Goal: Task Accomplishment & Management: Complete application form

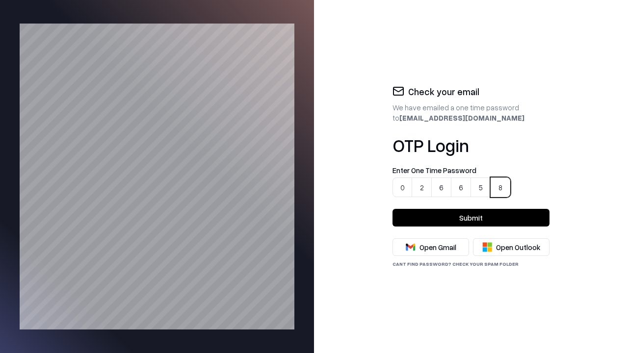
type input "******"
click at [471, 218] on button "Submit" at bounding box center [470, 218] width 157 height 18
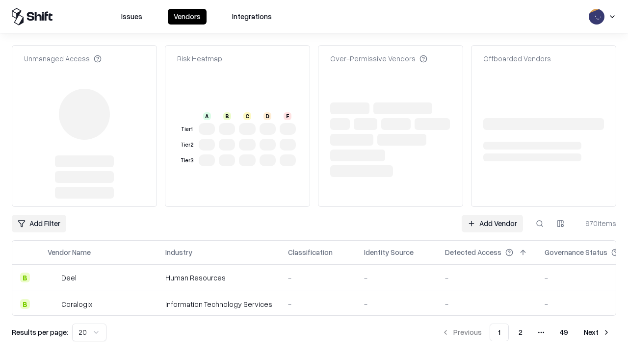
click at [492, 215] on link "Add Vendor" at bounding box center [491, 224] width 61 height 18
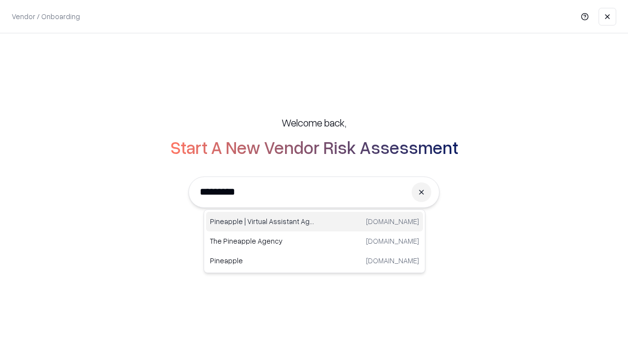
click at [314, 222] on div "Pineapple | Virtual Assistant Agency [DOMAIN_NAME]" at bounding box center [314, 222] width 217 height 20
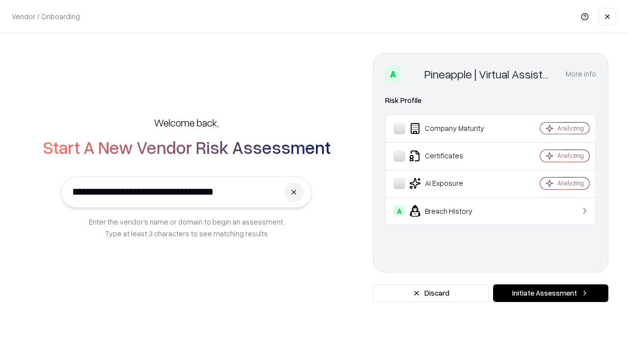
type input "**********"
click at [550, 293] on button "Initiate Assessment" at bounding box center [550, 293] width 115 height 18
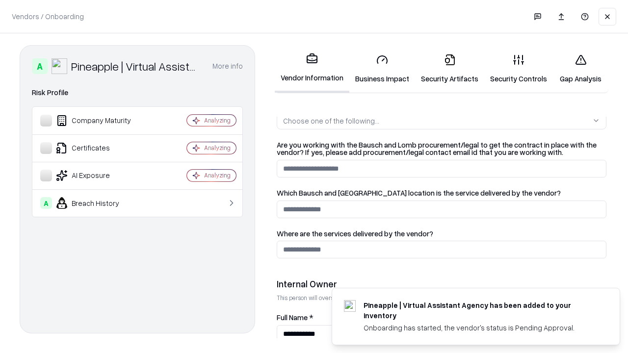
scroll to position [508, 0]
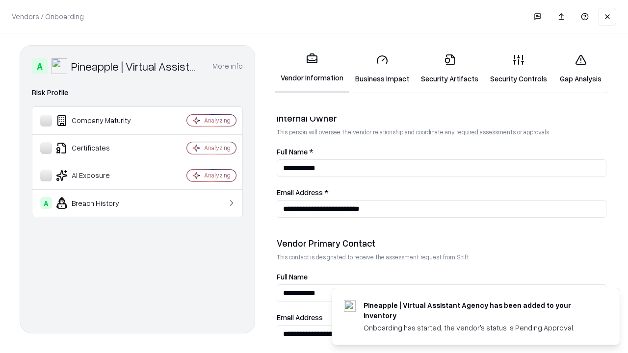
click at [444, 69] on link "Security Artifacts" at bounding box center [449, 69] width 69 height 46
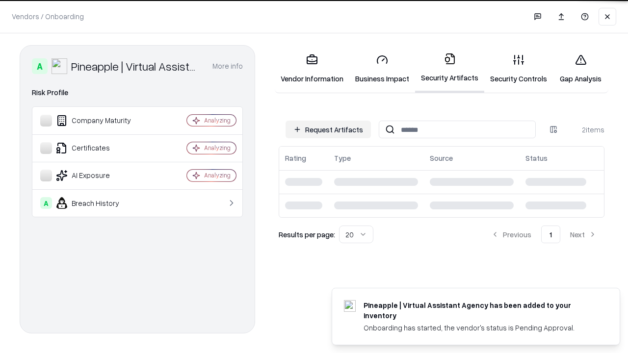
click at [329, 129] on button "Request Artifacts" at bounding box center [327, 130] width 85 height 18
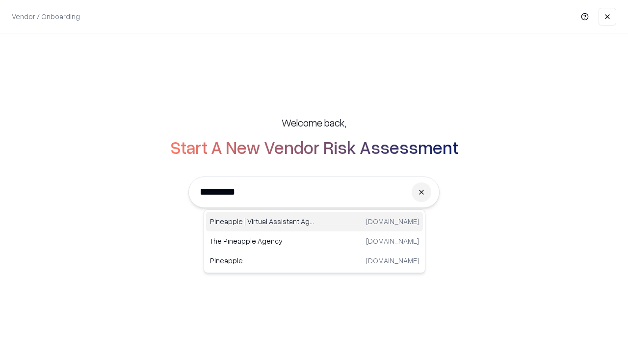
click at [314, 222] on div "Pineapple | Virtual Assistant Agency [DOMAIN_NAME]" at bounding box center [314, 222] width 217 height 20
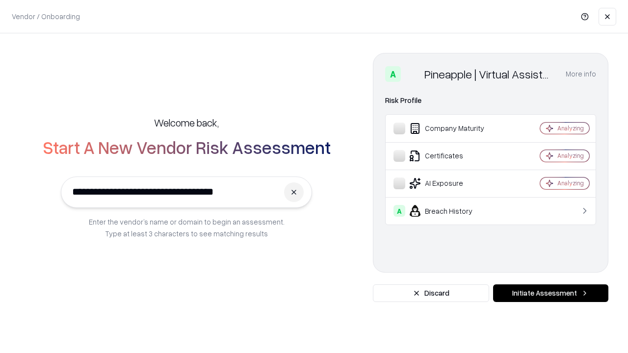
type input "**********"
click at [550, 293] on button "Initiate Assessment" at bounding box center [550, 293] width 115 height 18
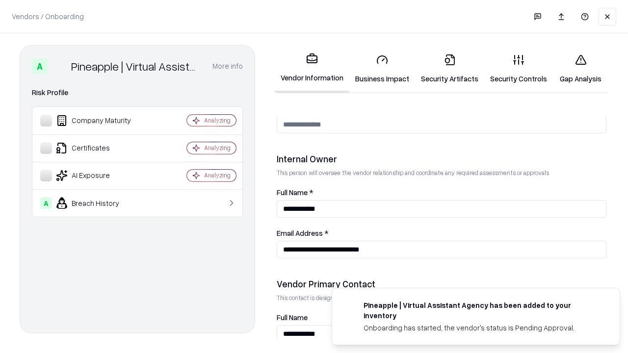
scroll to position [508, 0]
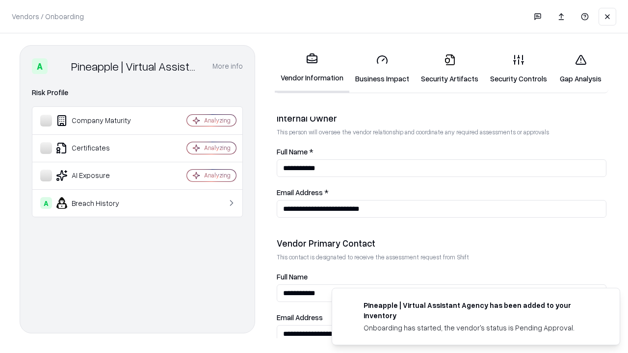
click at [576, 69] on link "Gap Analysis" at bounding box center [580, 69] width 55 height 46
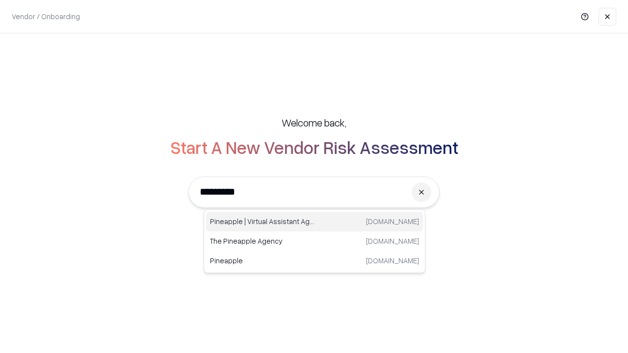
click at [314, 222] on div "Pineapple | Virtual Assistant Agency [DOMAIN_NAME]" at bounding box center [314, 222] width 217 height 20
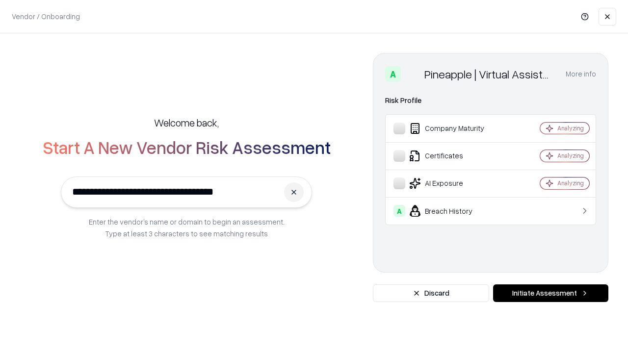
type input "**********"
click at [550, 293] on button "Initiate Assessment" at bounding box center [550, 293] width 115 height 18
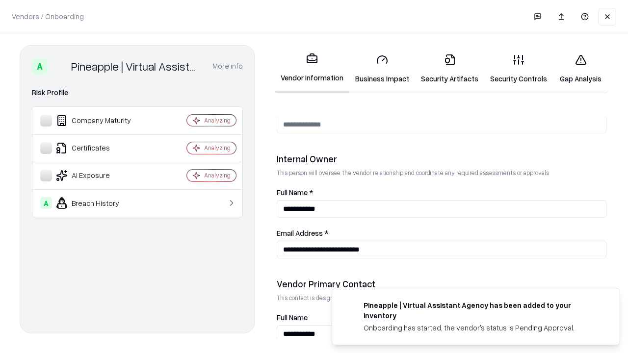
scroll to position [508, 0]
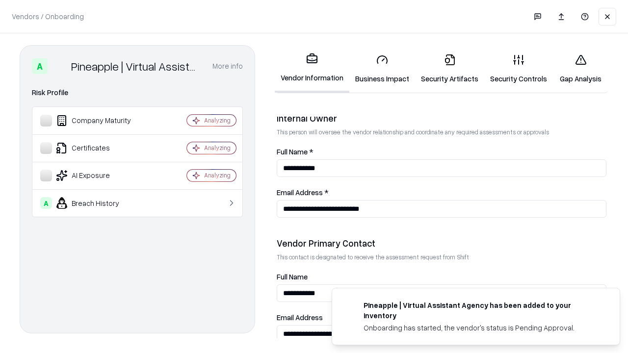
click at [444, 69] on link "Security Artifacts" at bounding box center [449, 69] width 69 height 46
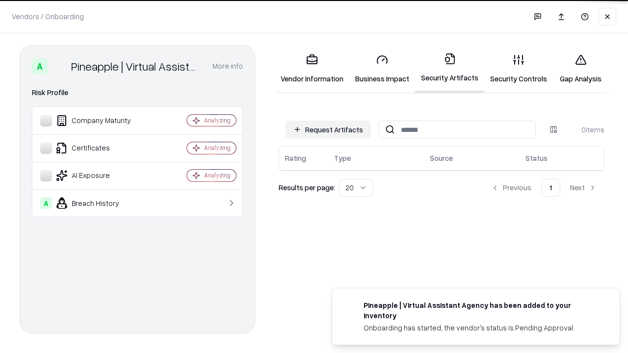
click at [329, 129] on button "Request Artifacts" at bounding box center [327, 130] width 85 height 18
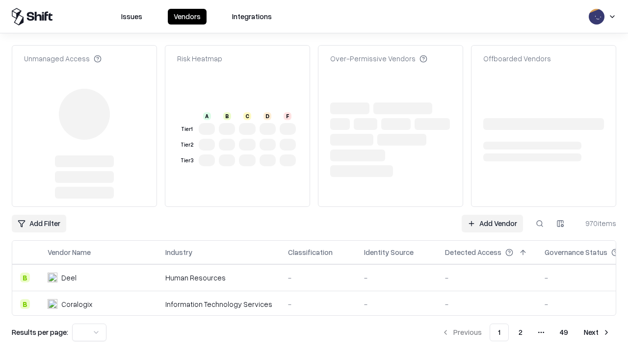
click at [492, 224] on link "Add Vendor" at bounding box center [491, 224] width 61 height 18
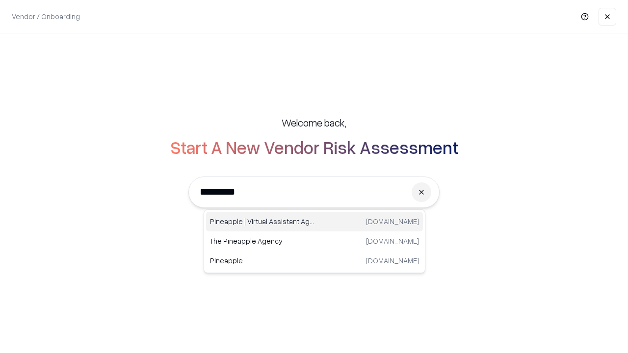
click at [314, 222] on div "Pineapple | Virtual Assistant Agency [DOMAIN_NAME]" at bounding box center [314, 222] width 217 height 20
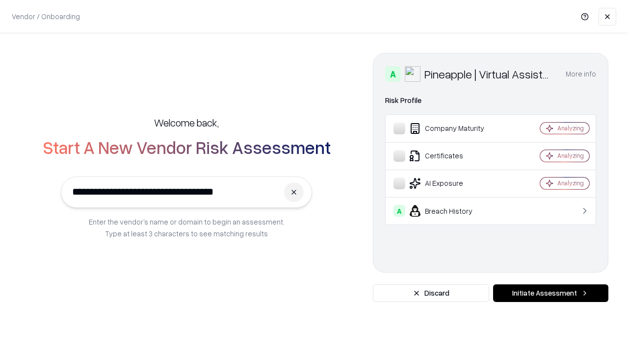
type input "**********"
click at [550, 293] on button "Initiate Assessment" at bounding box center [550, 293] width 115 height 18
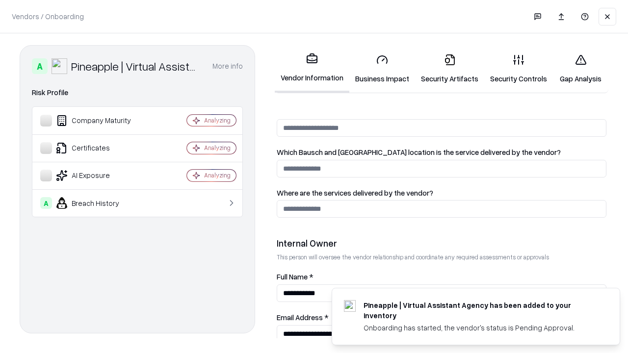
scroll to position [508, 0]
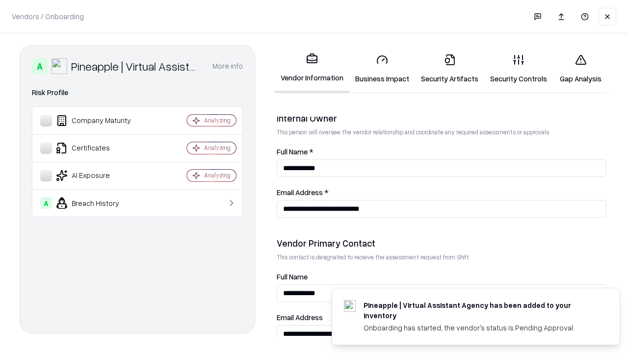
click at [576, 69] on link "Gap Analysis" at bounding box center [580, 69] width 55 height 46
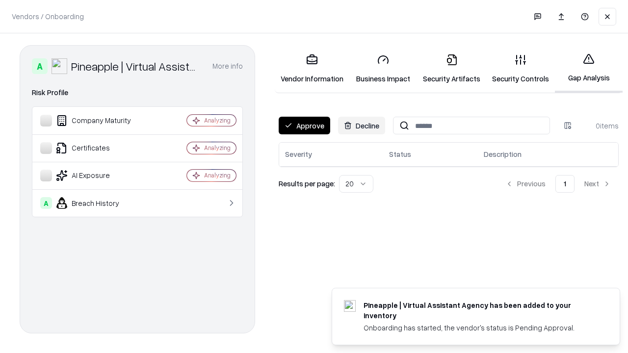
click at [304, 126] on button "Approve" at bounding box center [304, 126] width 51 height 18
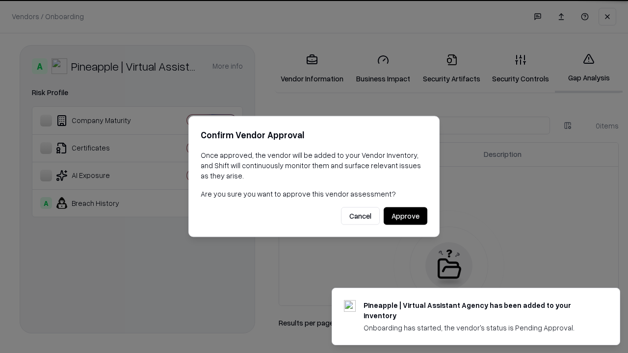
click at [405, 216] on button "Approve" at bounding box center [405, 216] width 44 height 18
